Goal: Complete application form

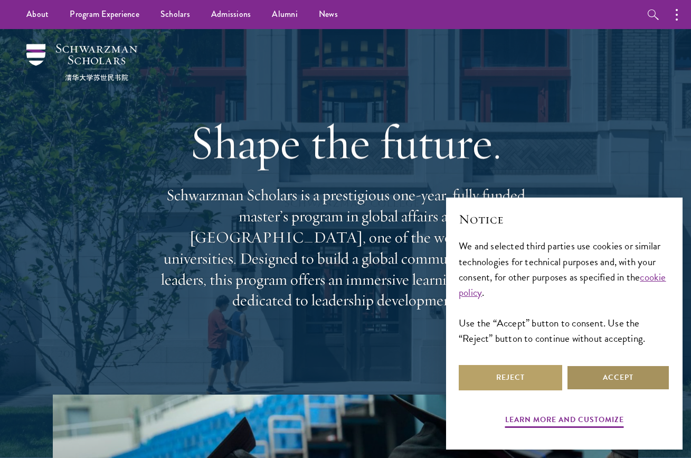
click at [609, 373] on button "Accept" at bounding box center [618, 377] width 103 height 25
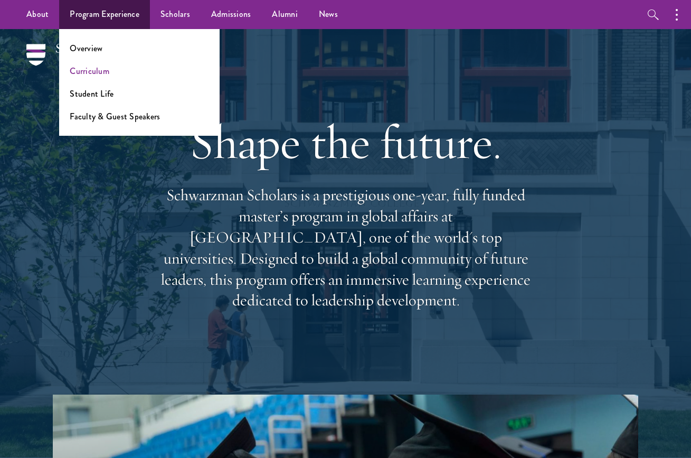
click at [102, 65] on link "Curriculum" at bounding box center [90, 71] width 40 height 12
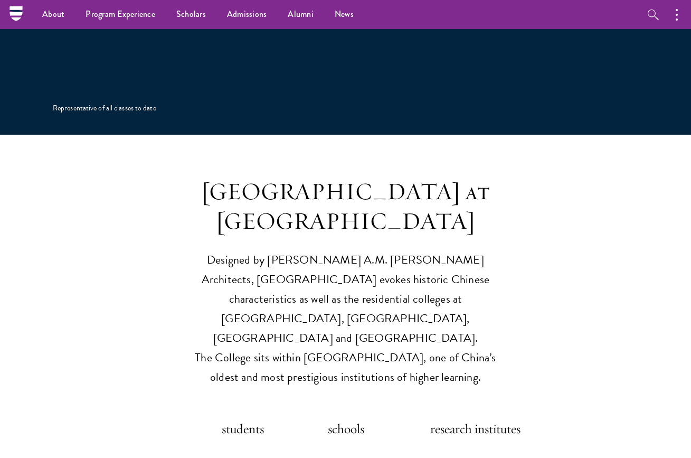
scroll to position [2098, 0]
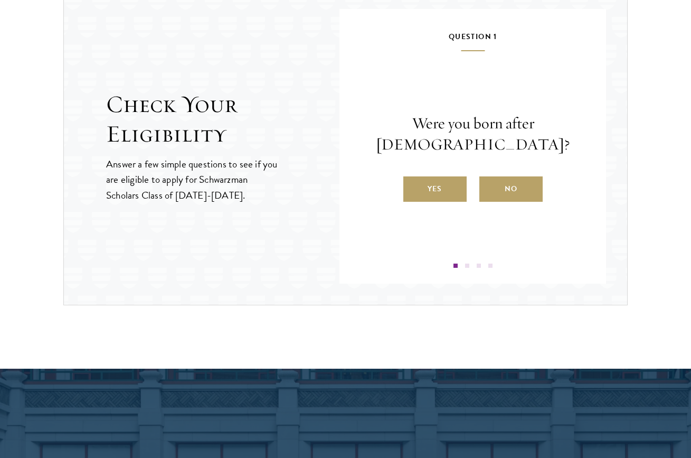
scroll to position [1136, 0]
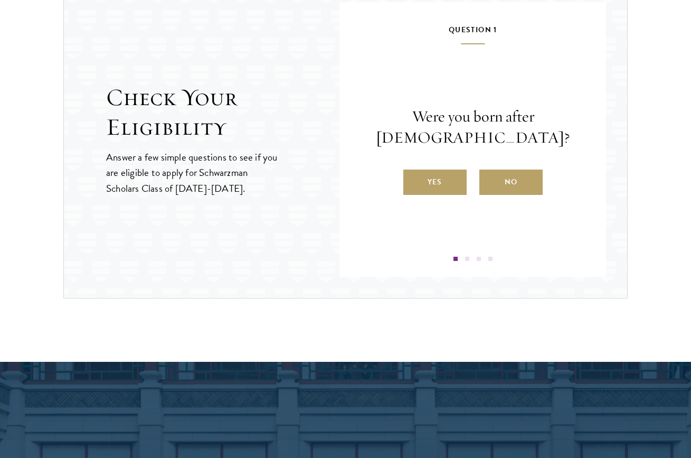
drag, startPoint x: 440, startPoint y: 184, endPoint x: 445, endPoint y: 197, distance: 14.0
click at [440, 184] on label "Yes" at bounding box center [434, 181] width 63 height 25
click at [413, 180] on input "Yes" at bounding box center [408, 176] width 10 height 10
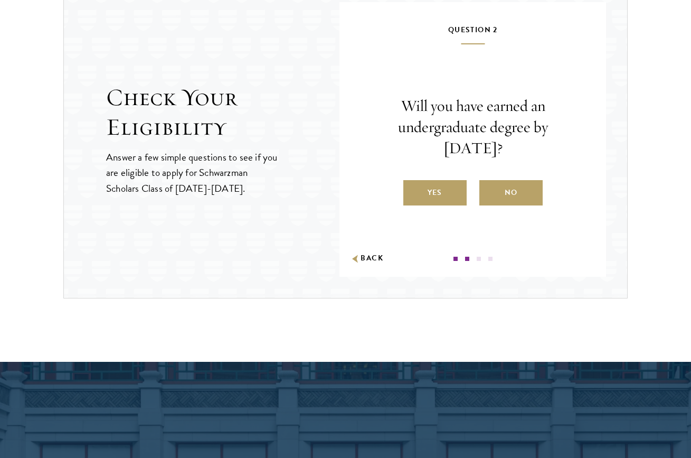
drag, startPoint x: 432, startPoint y: 187, endPoint x: 446, endPoint y: 195, distance: 16.3
click at [432, 187] on label "Yes" at bounding box center [434, 192] width 63 height 25
click at [413, 187] on input "Yes" at bounding box center [408, 186] width 10 height 10
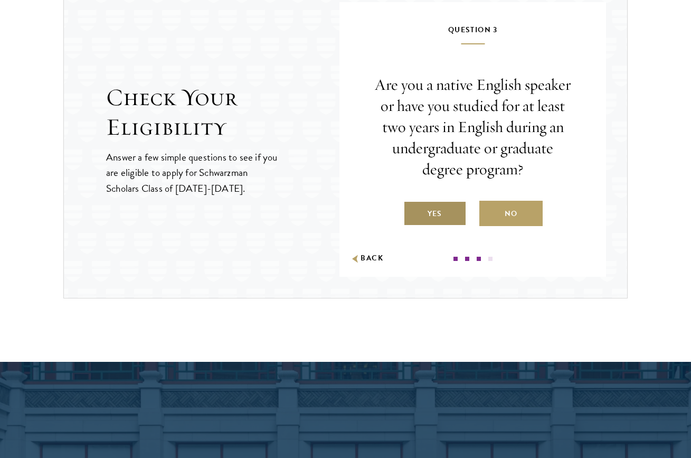
click at [444, 216] on label "Yes" at bounding box center [434, 213] width 63 height 25
click at [413, 212] on input "Yes" at bounding box center [408, 207] width 10 height 10
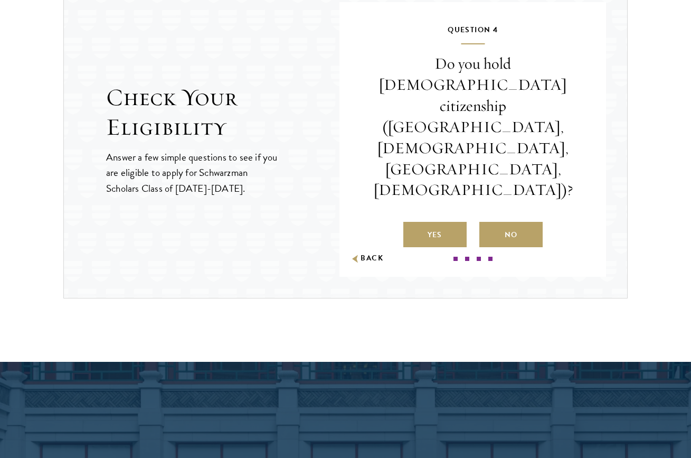
click at [504, 222] on label "No" at bounding box center [510, 234] width 63 height 25
click at [489, 223] on input "No" at bounding box center [484, 228] width 10 height 10
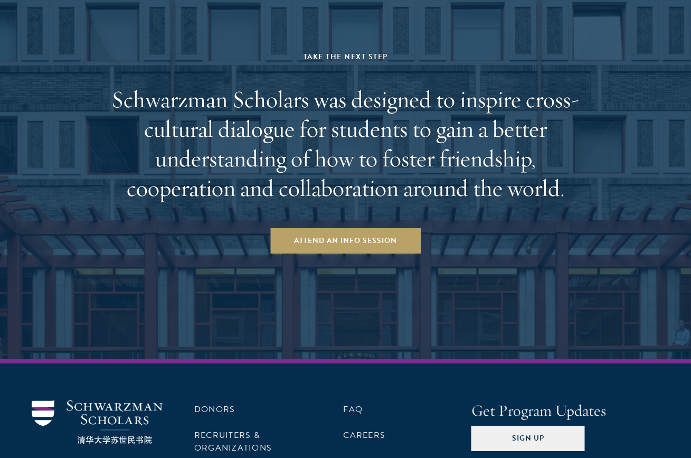
scroll to position [1570, 0]
